Goal: Information Seeking & Learning: Learn about a topic

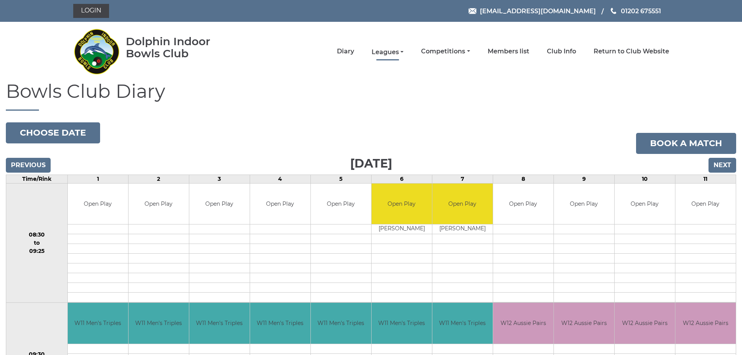
click at [392, 51] on link "Leagues" at bounding box center [388, 52] width 32 height 9
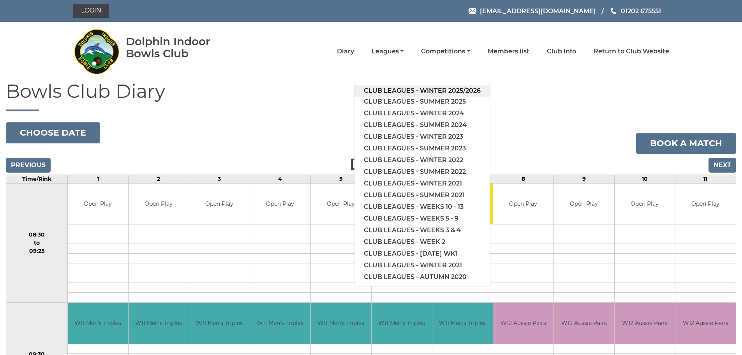
click at [447, 90] on link "Club leagues - Winter 2025/2026" at bounding box center [423, 91] width 136 height 12
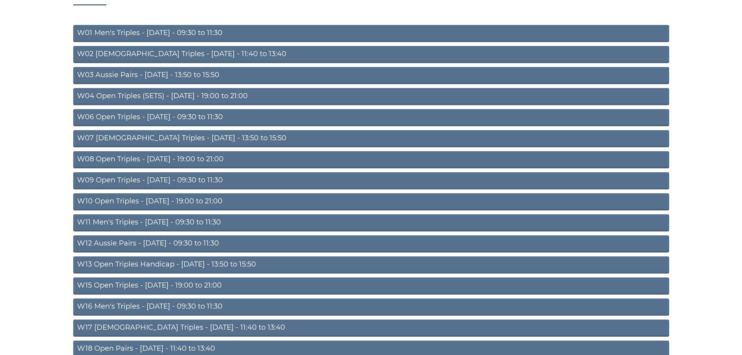
scroll to position [117, 0]
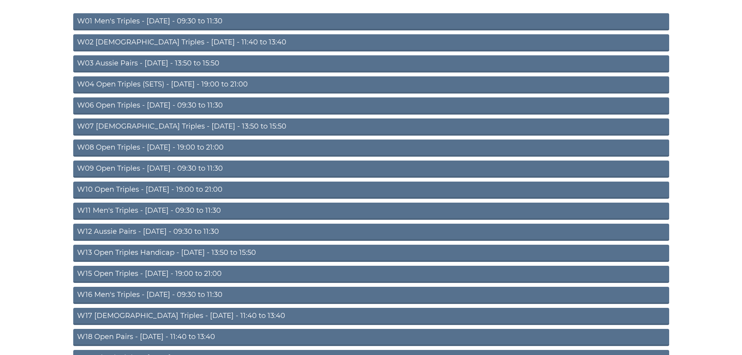
click at [170, 187] on link "W10 Open Triples - [DATE] - 19:00 to 21:00" at bounding box center [371, 190] width 596 height 17
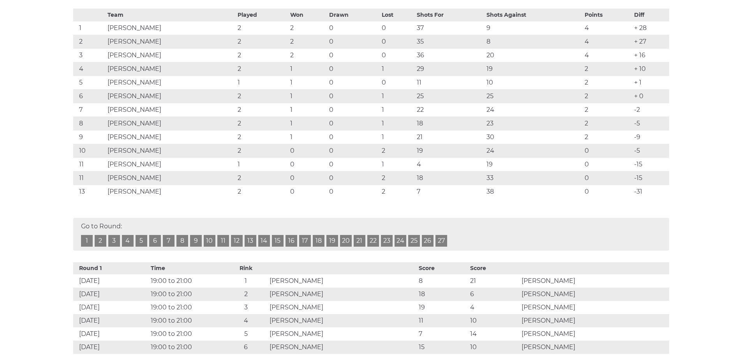
scroll to position [39, 0]
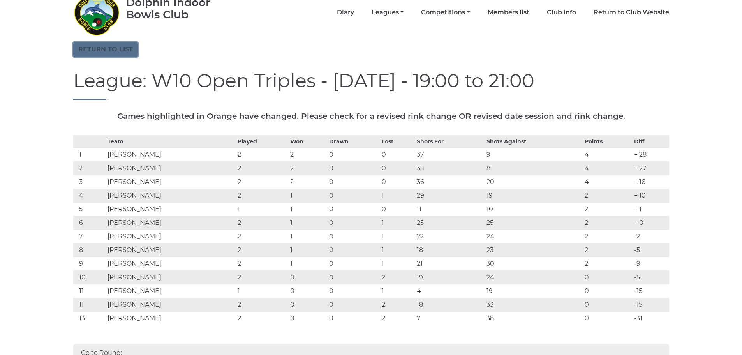
click at [97, 49] on link "Return to list" at bounding box center [105, 49] width 65 height 15
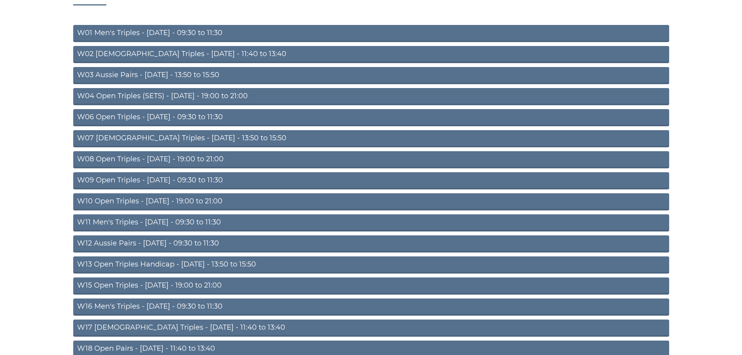
scroll to position [117, 0]
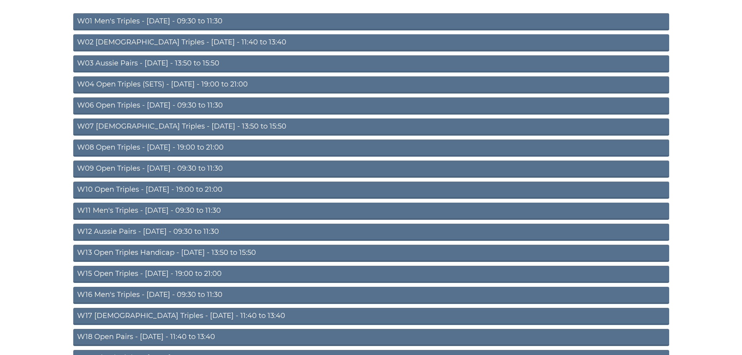
click at [207, 271] on link "W15 Open Triples - [DATE] - 19:00 to 21:00" at bounding box center [371, 274] width 596 height 17
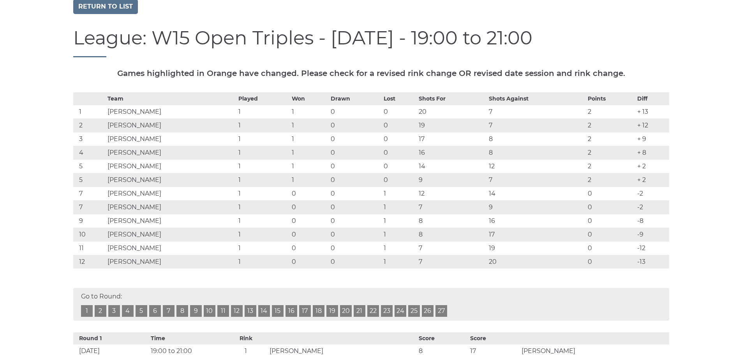
scroll to position [39, 0]
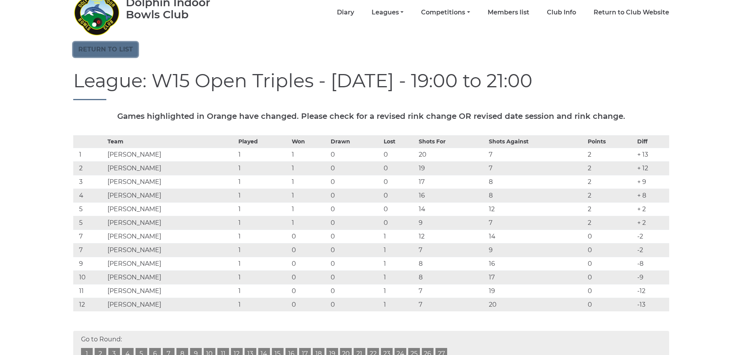
click at [120, 51] on link "Return to list" at bounding box center [105, 49] width 65 height 15
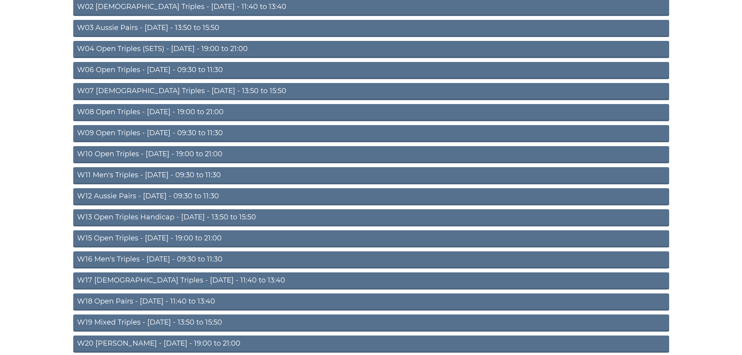
scroll to position [156, 0]
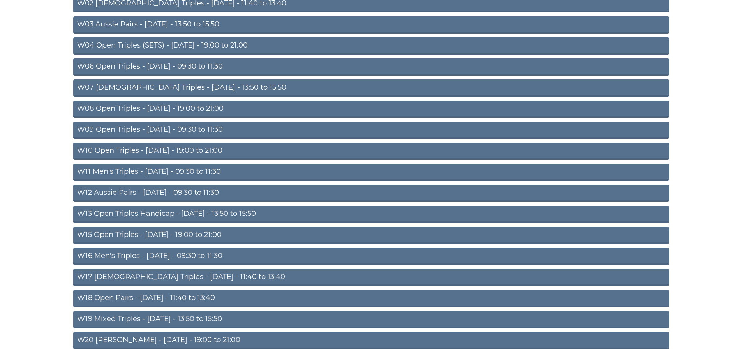
click at [153, 258] on link "W16 Men's Triples - Friday - 09:30 to 11:30" at bounding box center [371, 256] width 596 height 17
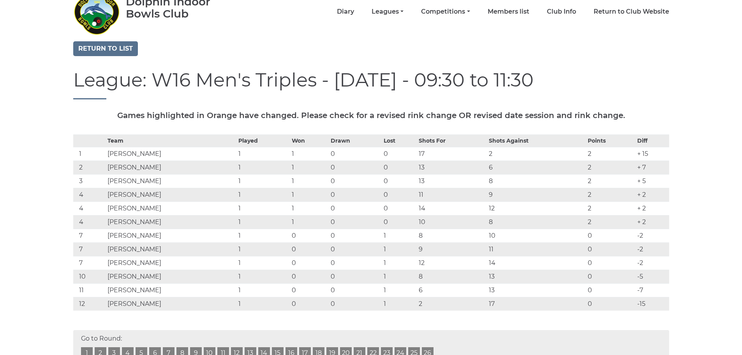
scroll to position [39, 0]
click at [112, 53] on link "Return to list" at bounding box center [105, 49] width 65 height 15
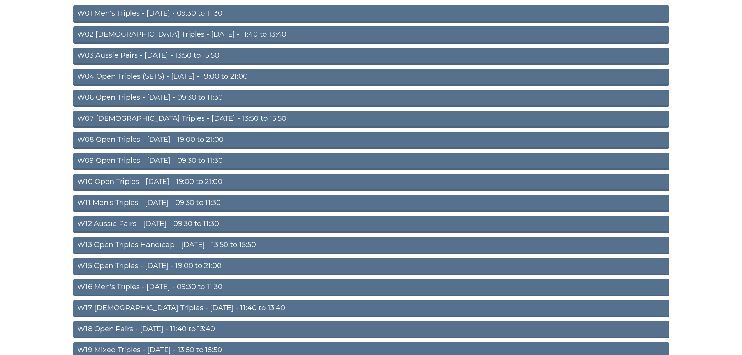
scroll to position [189, 0]
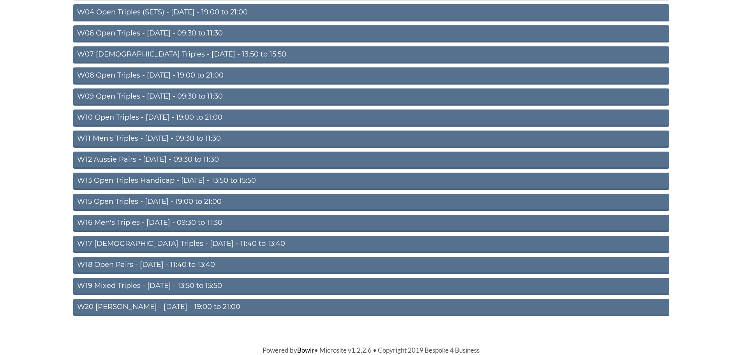
click at [167, 265] on link "W18 Open Pairs - [DATE] - 11:40 to 13:40" at bounding box center [371, 265] width 596 height 17
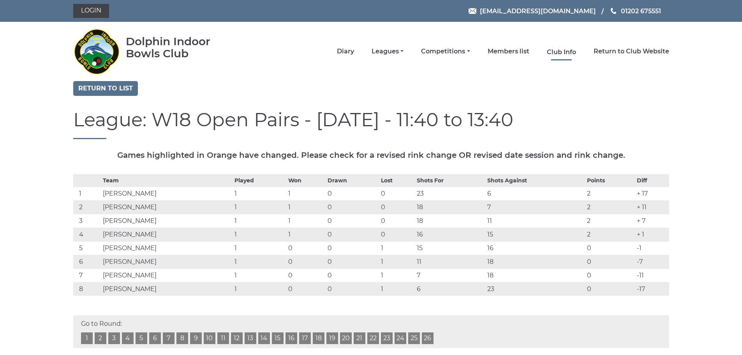
click at [562, 54] on link "Club Info" at bounding box center [561, 52] width 29 height 9
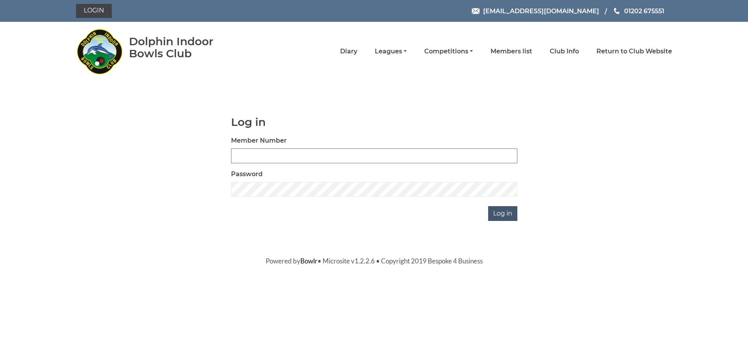
type input "3703"
click at [502, 214] on input "Log in" at bounding box center [502, 213] width 29 height 15
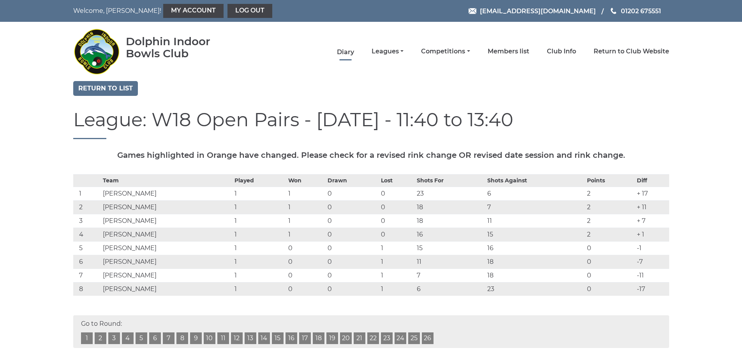
click at [345, 51] on link "Diary" at bounding box center [345, 52] width 17 height 9
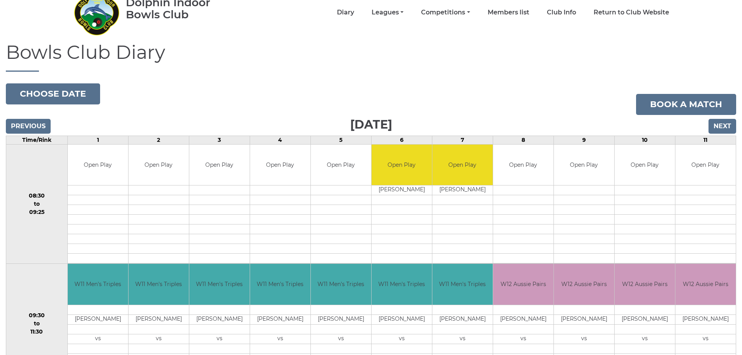
scroll to position [24, 0]
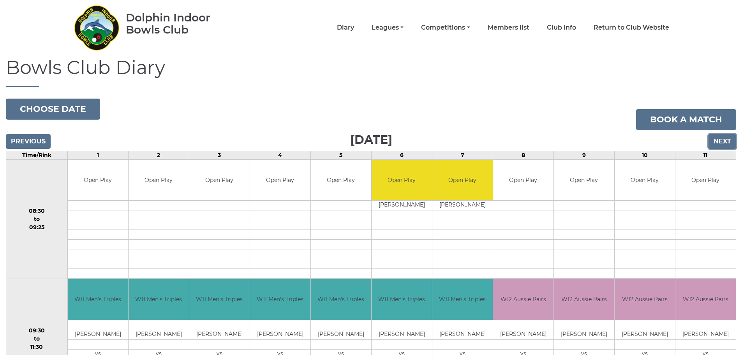
click at [722, 142] on input "Next" at bounding box center [723, 141] width 28 height 15
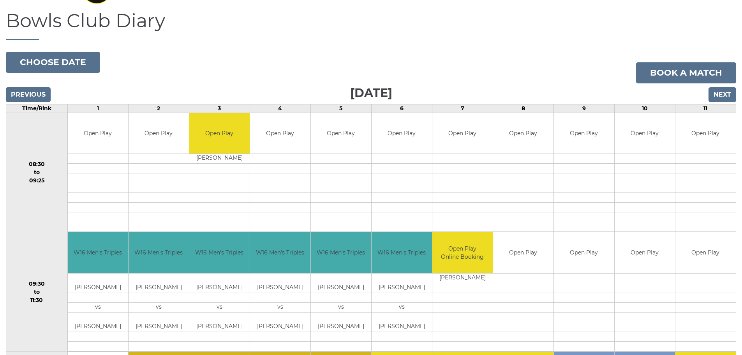
scroll to position [63, 0]
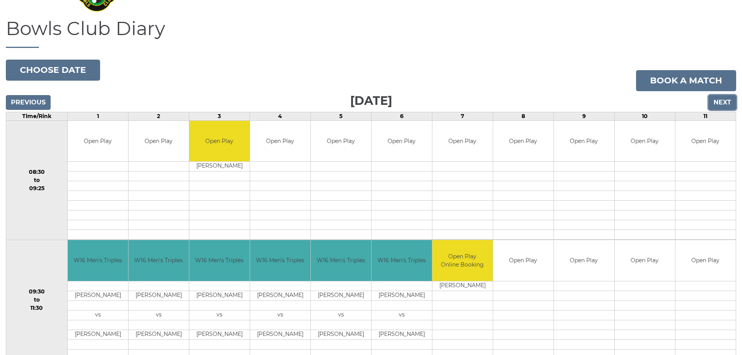
click at [725, 104] on input "Next" at bounding box center [723, 102] width 28 height 15
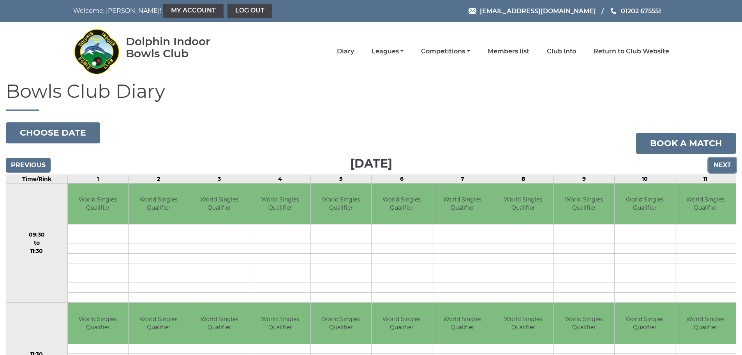
click at [725, 168] on input "Next" at bounding box center [723, 165] width 28 height 15
click at [633, 52] on link "Return to Club Website" at bounding box center [632, 52] width 76 height 9
